Goal: Task Accomplishment & Management: Complete application form

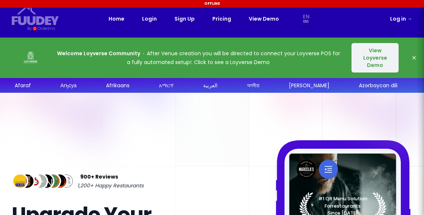
select select "en"
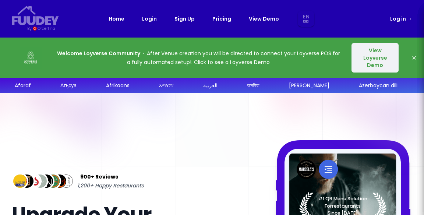
select select "en"
click at [377, 60] on button "View Loyverse Demo" at bounding box center [374, 57] width 47 height 29
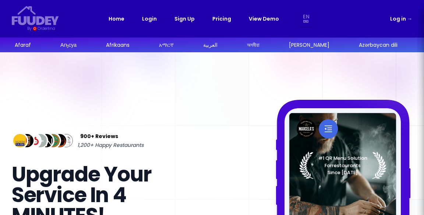
select select "en"
click at [397, 18] on link "Log in →" at bounding box center [401, 18] width 22 height 9
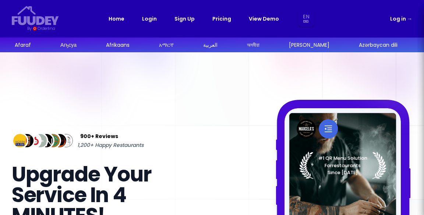
select select "en"
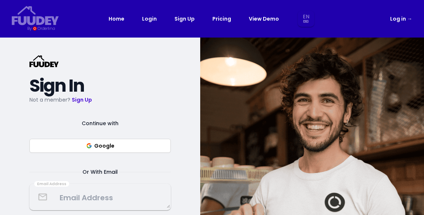
select select "en"
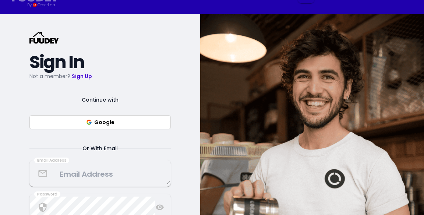
select select "en"
click at [130, 177] on textarea at bounding box center [100, 174] width 140 height 22
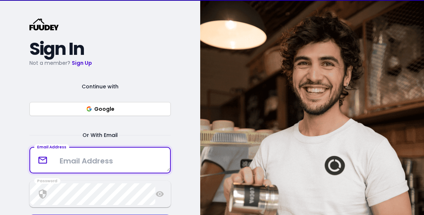
scroll to position [59, 0]
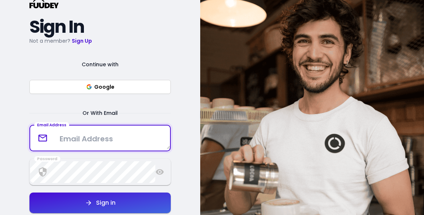
select select "en"
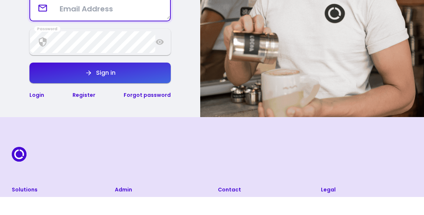
click at [86, 115] on link "Register" at bounding box center [84, 113] width 23 height 7
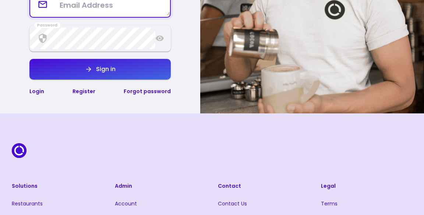
select select "en"
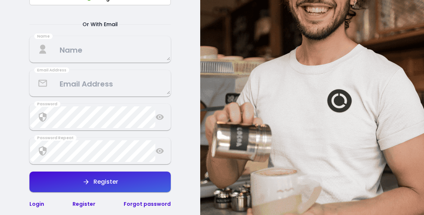
scroll to position [137, 0]
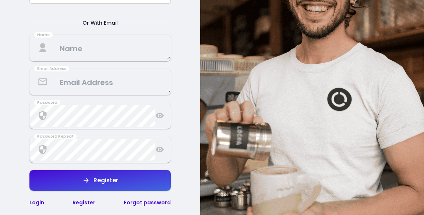
click at [118, 47] on textarea at bounding box center [100, 48] width 140 height 22
select select "en"
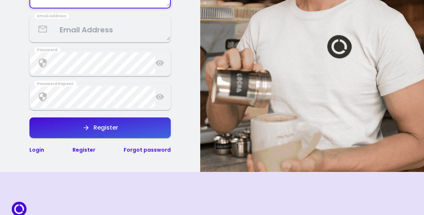
scroll to position [187, 0]
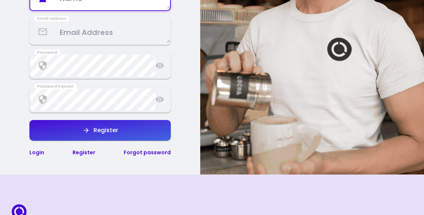
click at [79, 152] on link "Register" at bounding box center [84, 152] width 23 height 7
select select "en"
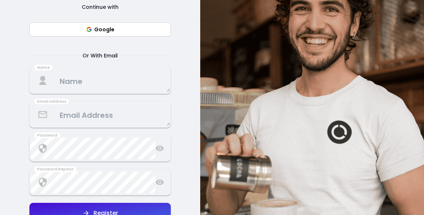
scroll to position [101, 0]
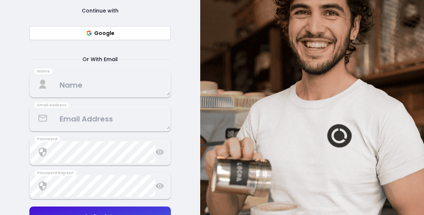
click at [60, 32] on button "Google" at bounding box center [99, 33] width 141 height 14
select select "en"
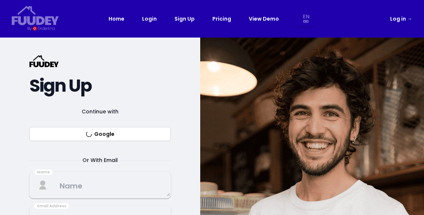
select select "en"
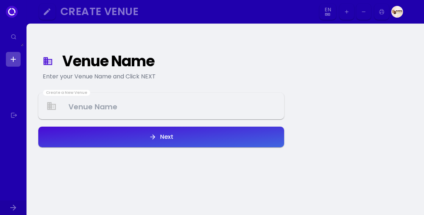
click at [194, 109] on Venue at bounding box center [161, 106] width 244 height 22
select select "en"
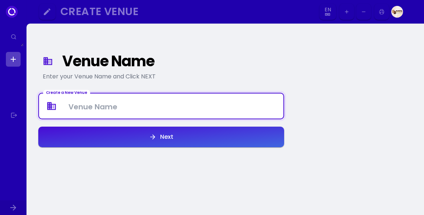
select select "en"
type Venue "Blissful Bites TK"
click at [240, 146] on button "Next" at bounding box center [161, 137] width 246 height 21
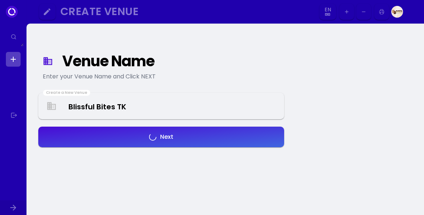
select select "en"
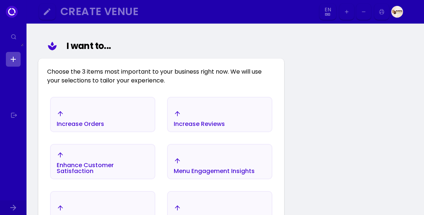
scroll to position [85, 0]
click at [130, 120] on div "Increase Orders" at bounding box center [103, 118] width 104 height 26
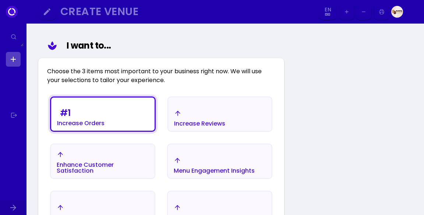
click at [122, 163] on div "Enhance Customer Satisfaction" at bounding box center [103, 168] width 92 height 12
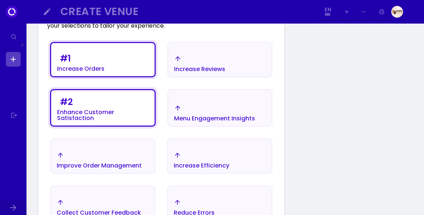
scroll to position [140, 0]
select select "en"
click at [140, 164] on div "Improve Order Management" at bounding box center [99, 166] width 85 height 6
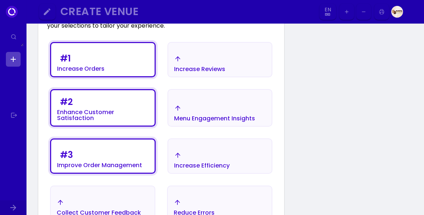
click at [128, 202] on div "Collect Customer Feedback" at bounding box center [99, 207] width 84 height 17
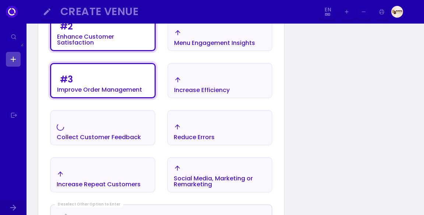
scroll to position [216, 0]
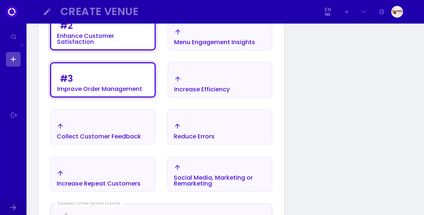
click at [136, 135] on div "Collect Customer Feedback" at bounding box center [99, 137] width 84 height 6
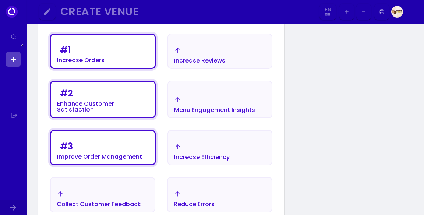
scroll to position [148, 0]
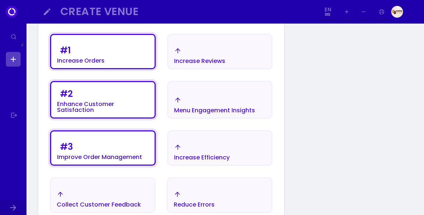
select select "en"
click at [135, 62] on div "# 1 Increase Orders" at bounding box center [102, 53] width 103 height 29
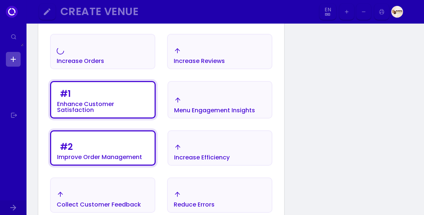
click at [132, 109] on div "Enhance Customer Satisfaction" at bounding box center [103, 107] width 92 height 12
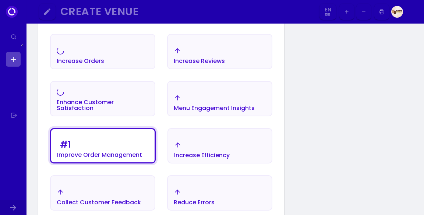
click at [139, 152] on div "Improve Order Management" at bounding box center [99, 155] width 85 height 6
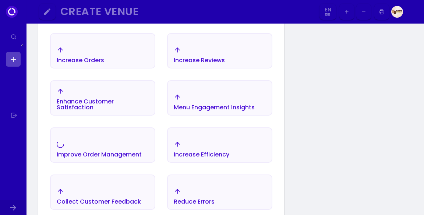
scroll to position [158, 0]
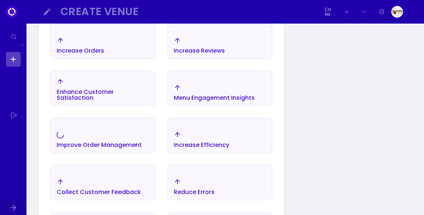
select select "en"
click at [137, 146] on div "Improve Order Management" at bounding box center [99, 145] width 85 height 6
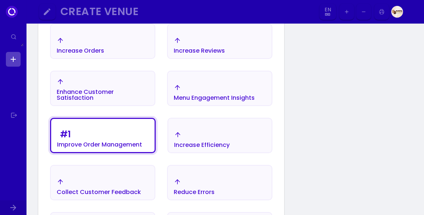
click at [139, 188] on div "Collect Customer Feedback" at bounding box center [103, 187] width 104 height 26
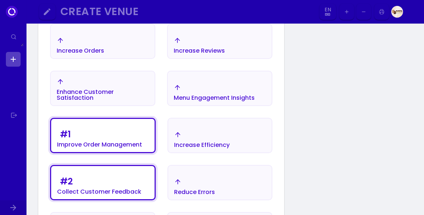
click at [240, 141] on div "Increase Efficiency" at bounding box center [219, 140] width 103 height 26
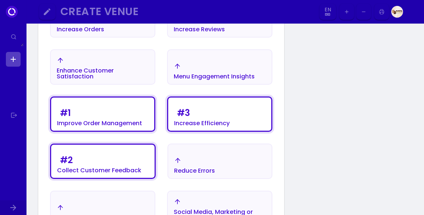
select select "en"
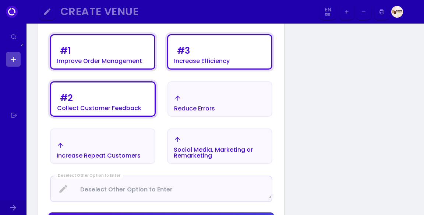
scroll to position [253, 0]
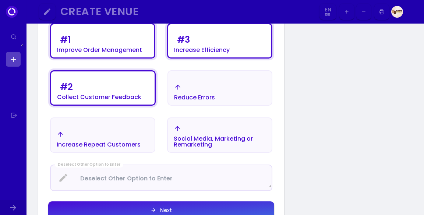
select select "en"
click at [240, 209] on button "Next" at bounding box center [161, 210] width 226 height 18
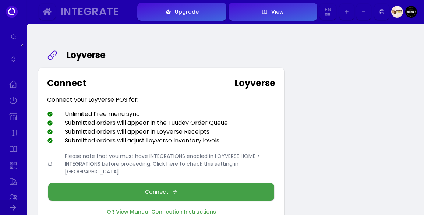
click at [232, 185] on button "Connect" at bounding box center [161, 192] width 226 height 18
